Goal: Check status: Check status

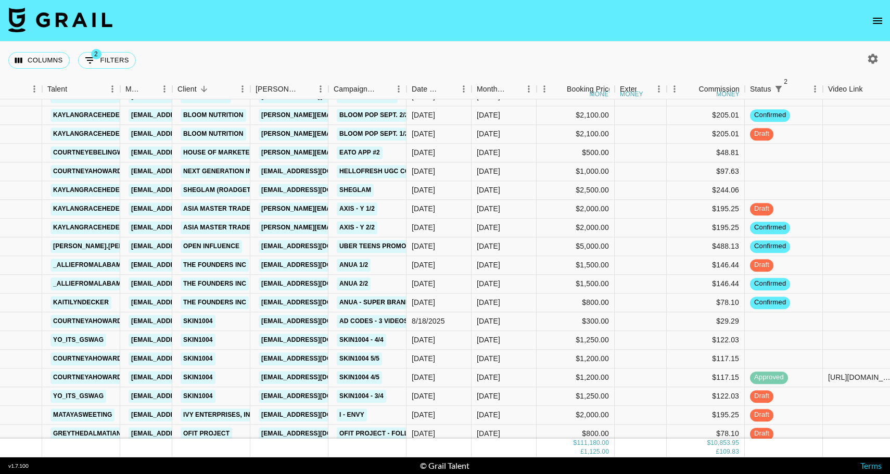
scroll to position [1219, 44]
click at [470, 251] on div "[DATE]" at bounding box center [438, 245] width 65 height 19
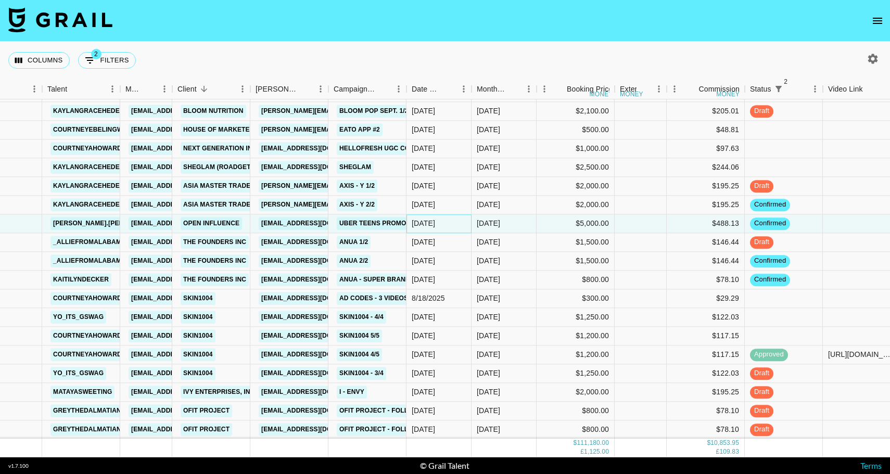
scroll to position [1247, 44]
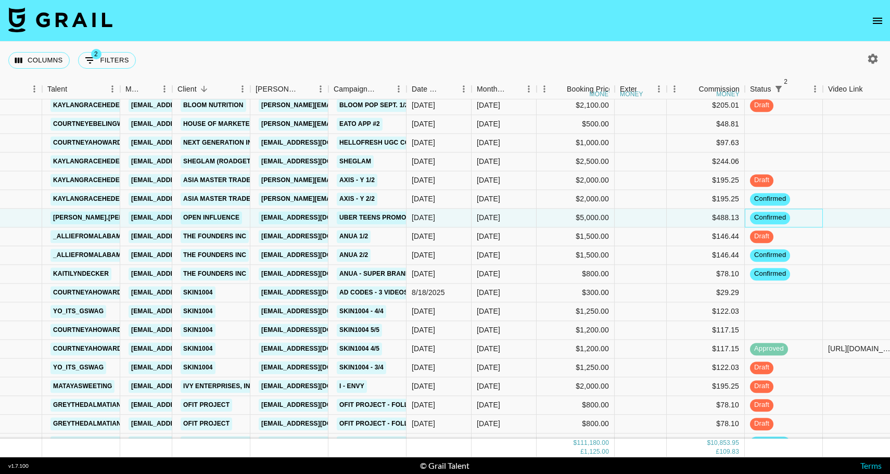
click at [804, 216] on div "confirmed" at bounding box center [784, 218] width 78 height 19
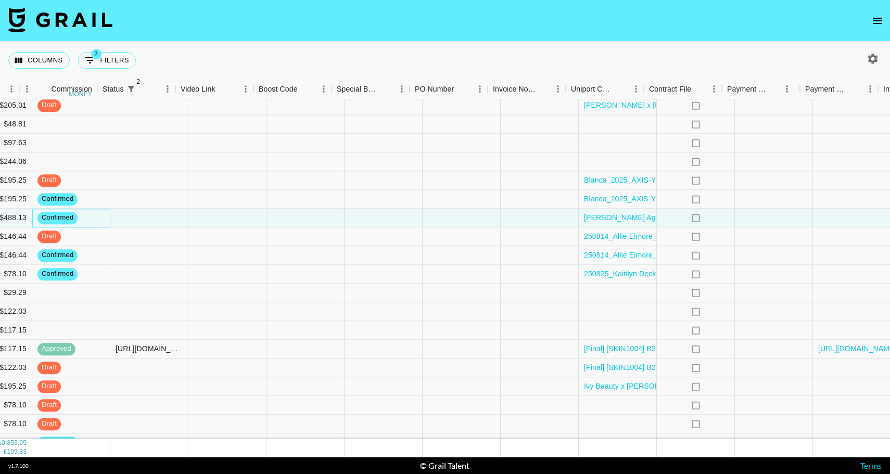
scroll to position [1247, 799]
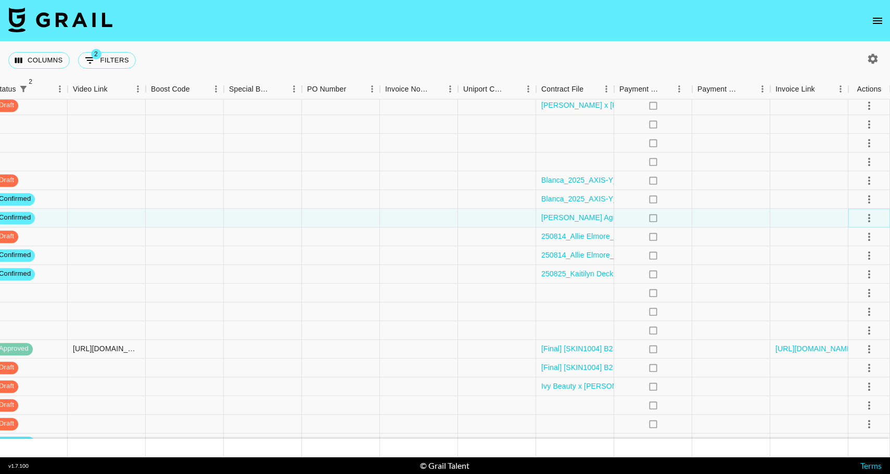
click at [867, 217] on icon "select merge strategy" at bounding box center [869, 218] width 12 height 12
click at [841, 279] on li "Draft Created" at bounding box center [856, 277] width 68 height 19
click at [483, 215] on div at bounding box center [497, 218] width 78 height 19
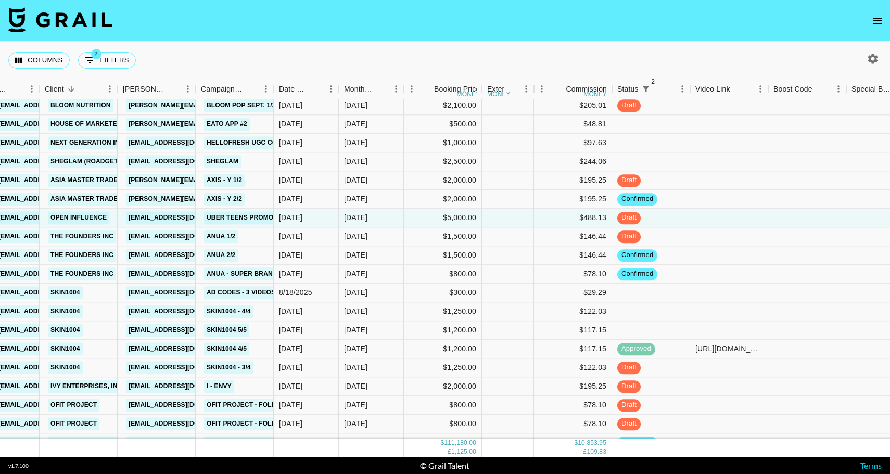
scroll to position [1260, 176]
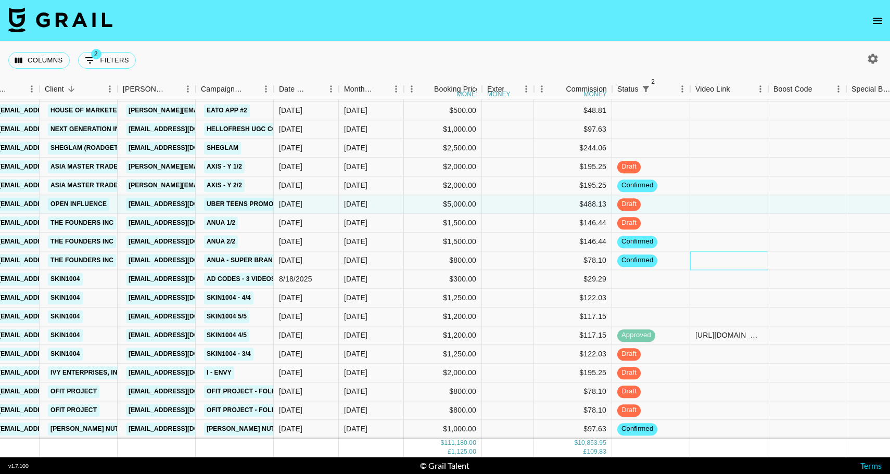
click at [692, 262] on div at bounding box center [729, 260] width 78 height 19
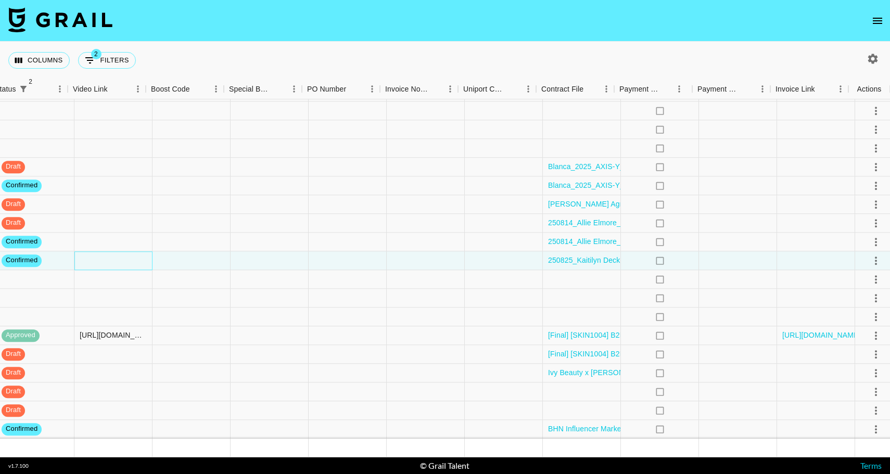
scroll to position [1260, 799]
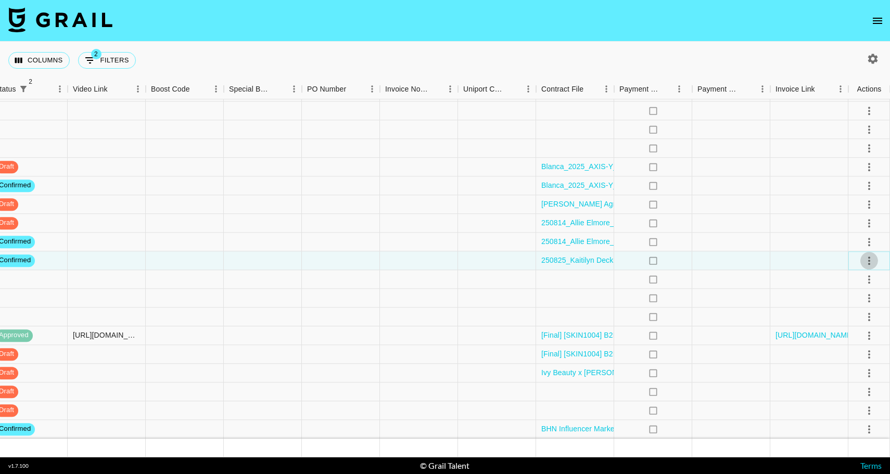
click at [869, 262] on icon "select merge strategy" at bounding box center [869, 260] width 12 height 12
click at [843, 322] on li "Draft Created" at bounding box center [856, 320] width 68 height 19
click at [731, 259] on div at bounding box center [731, 260] width 78 height 19
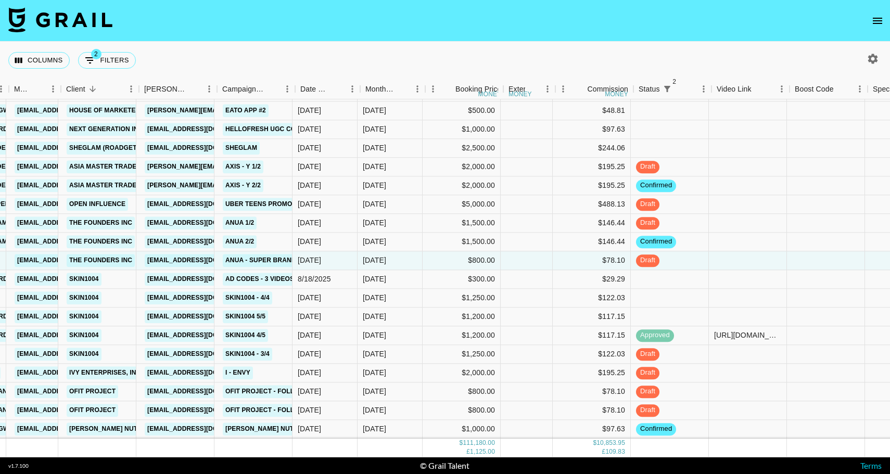
scroll to position [1260, 138]
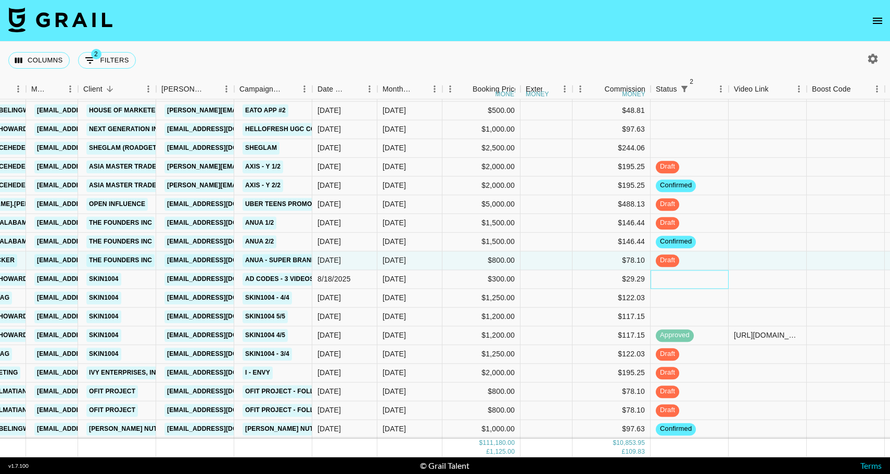
click at [699, 281] on div at bounding box center [689, 279] width 78 height 19
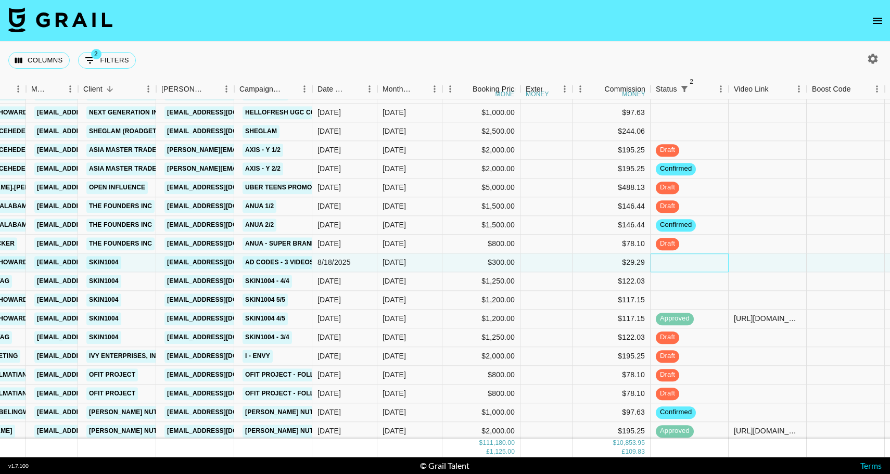
scroll to position [1281, 138]
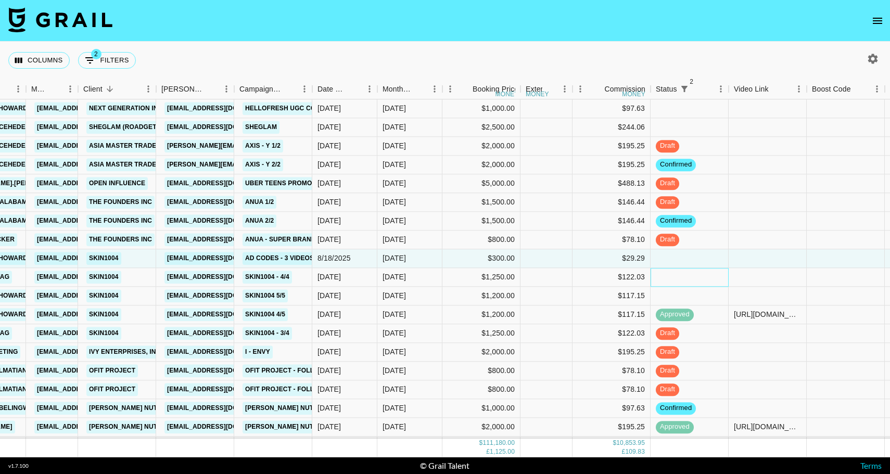
click at [699, 281] on div at bounding box center [689, 277] width 78 height 19
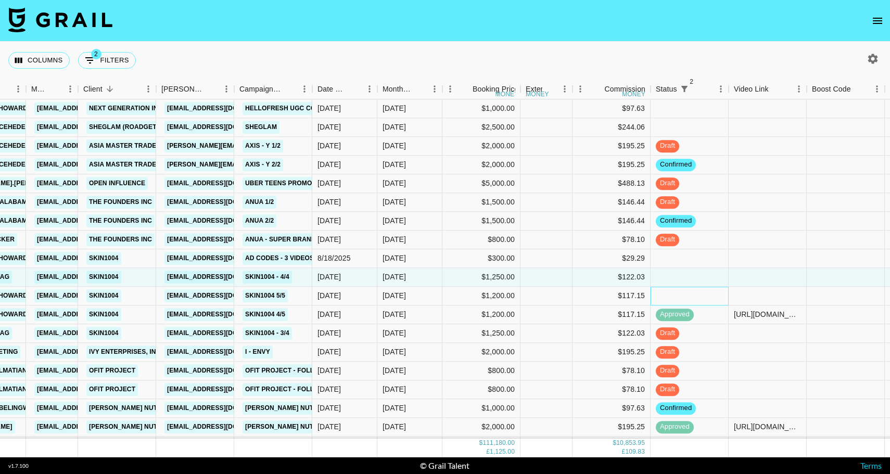
click at [699, 291] on div at bounding box center [689, 296] width 78 height 19
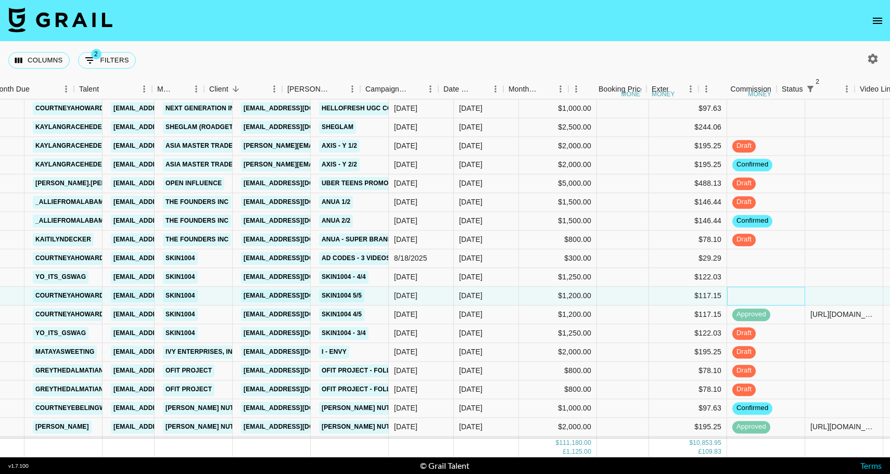
scroll to position [1281, 0]
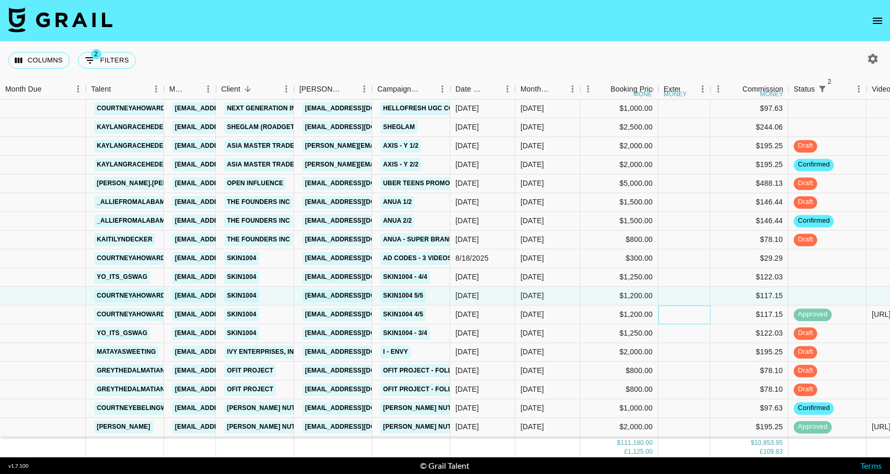
click at [695, 322] on div at bounding box center [684, 314] width 52 height 19
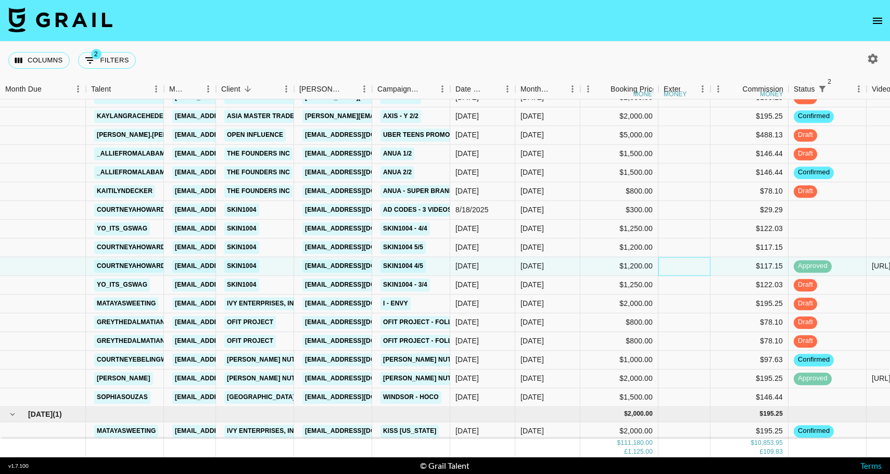
scroll to position [1331, 0]
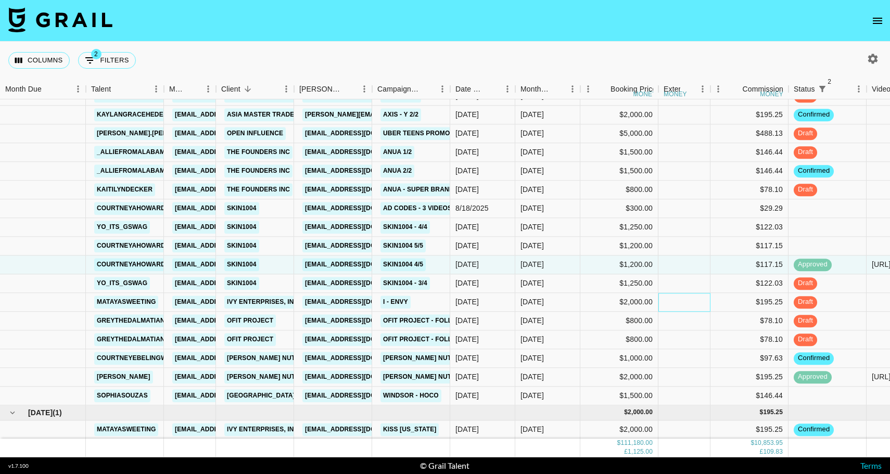
click at [701, 300] on div at bounding box center [684, 302] width 52 height 19
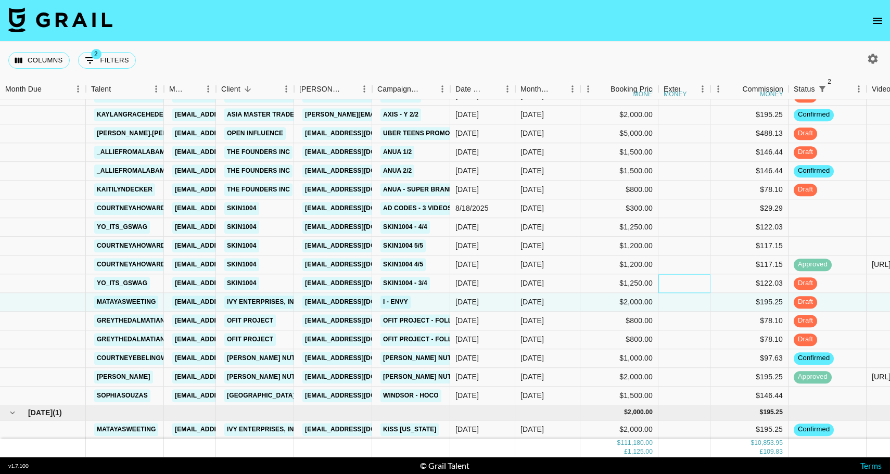
click at [703, 285] on div at bounding box center [684, 283] width 52 height 19
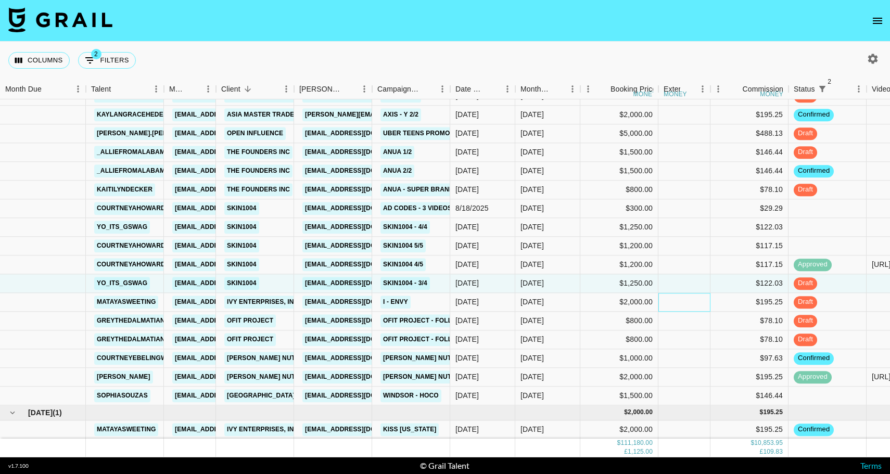
click at [699, 302] on div at bounding box center [684, 302] width 52 height 19
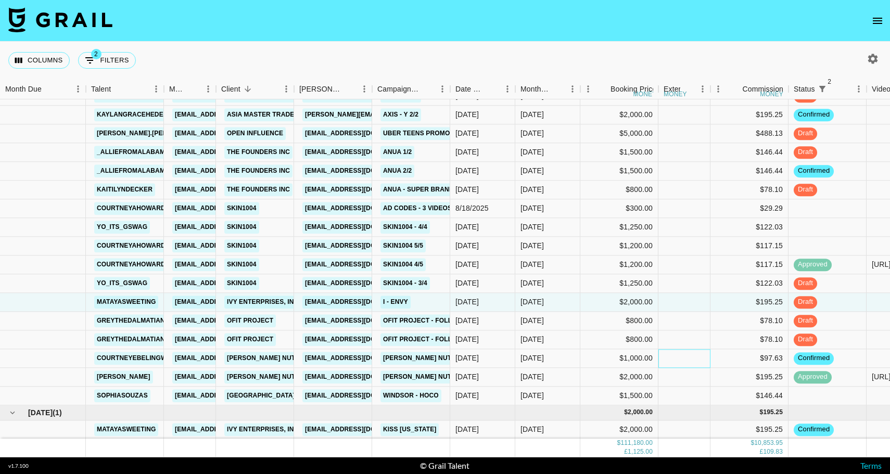
click at [669, 353] on div at bounding box center [684, 358] width 52 height 19
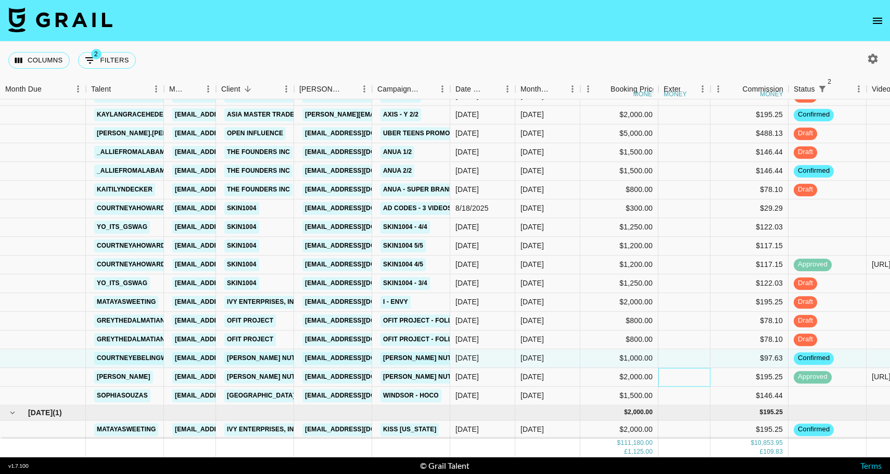
click at [669, 374] on div at bounding box center [684, 377] width 52 height 19
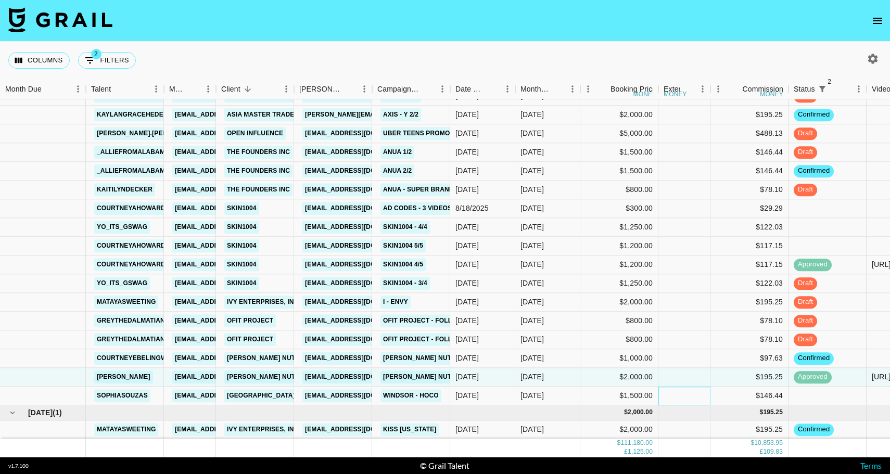
click at [674, 400] on div at bounding box center [684, 396] width 52 height 19
